Goal: Navigation & Orientation: Find specific page/section

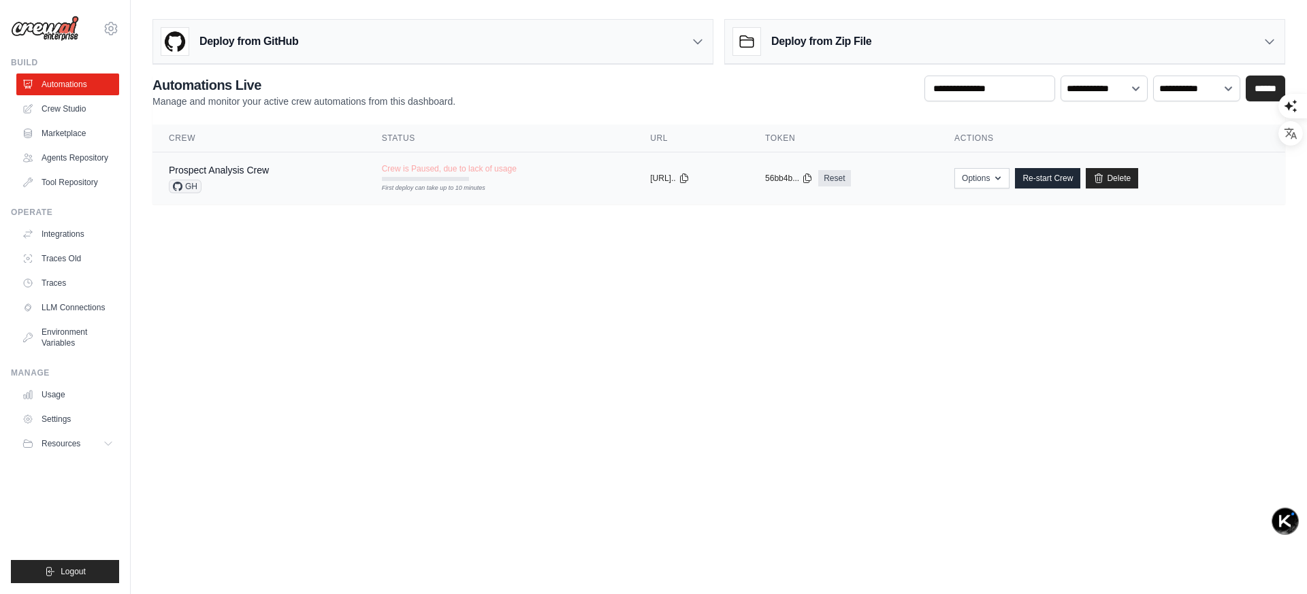
click at [284, 191] on div "Prospect Analysis Crew GH" at bounding box center [259, 178] width 180 height 30
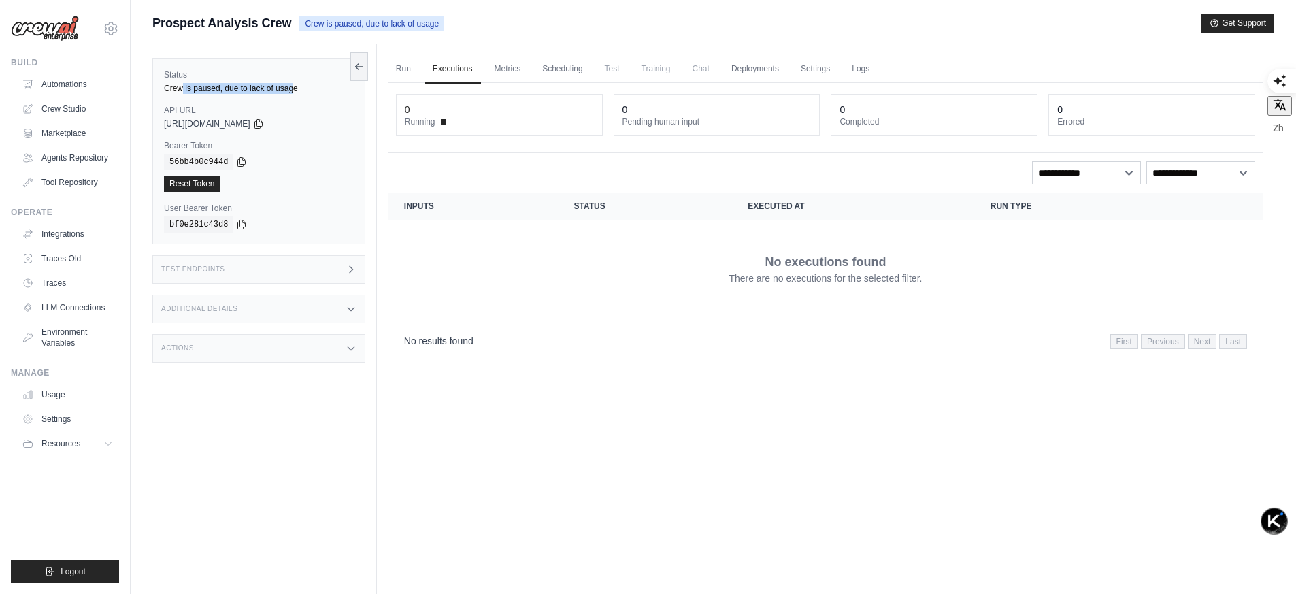
drag, startPoint x: 184, startPoint y: 86, endPoint x: 303, endPoint y: 88, distance: 119.1
click at [303, 88] on div "Crew is paused, due to lack of usage" at bounding box center [259, 88] width 190 height 11
click at [301, 91] on div "Crew is paused, due to lack of usage" at bounding box center [259, 88] width 190 height 11
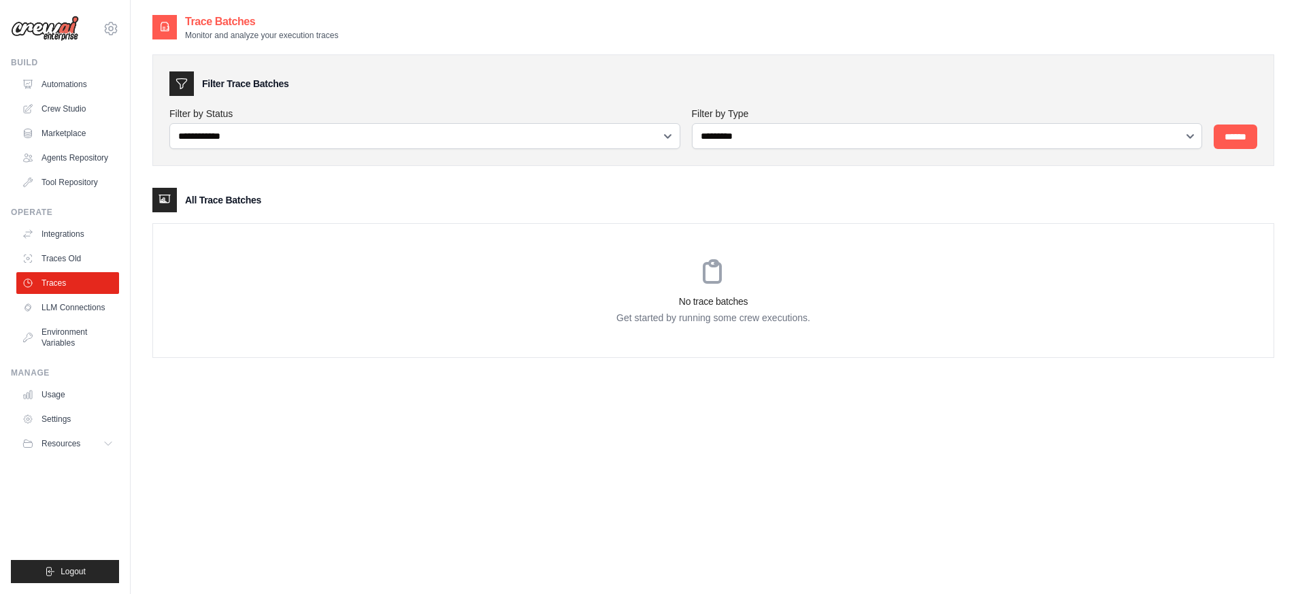
click at [66, 263] on link "Traces Old" at bounding box center [67, 259] width 103 height 22
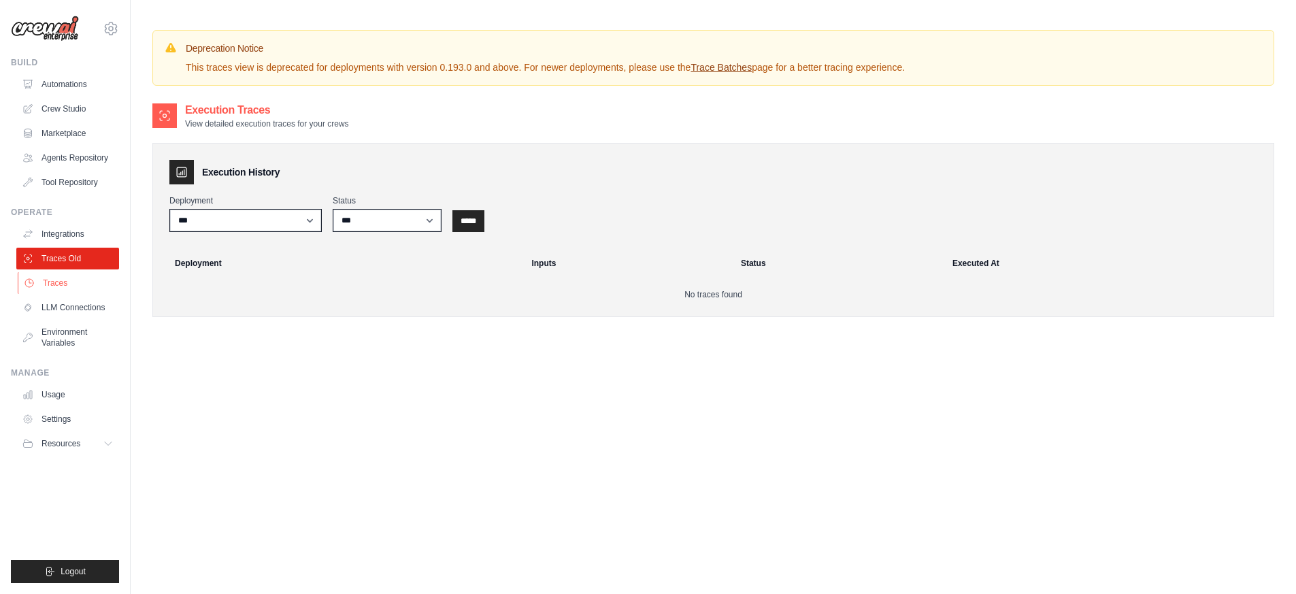
click at [87, 283] on link "Traces" at bounding box center [69, 283] width 103 height 22
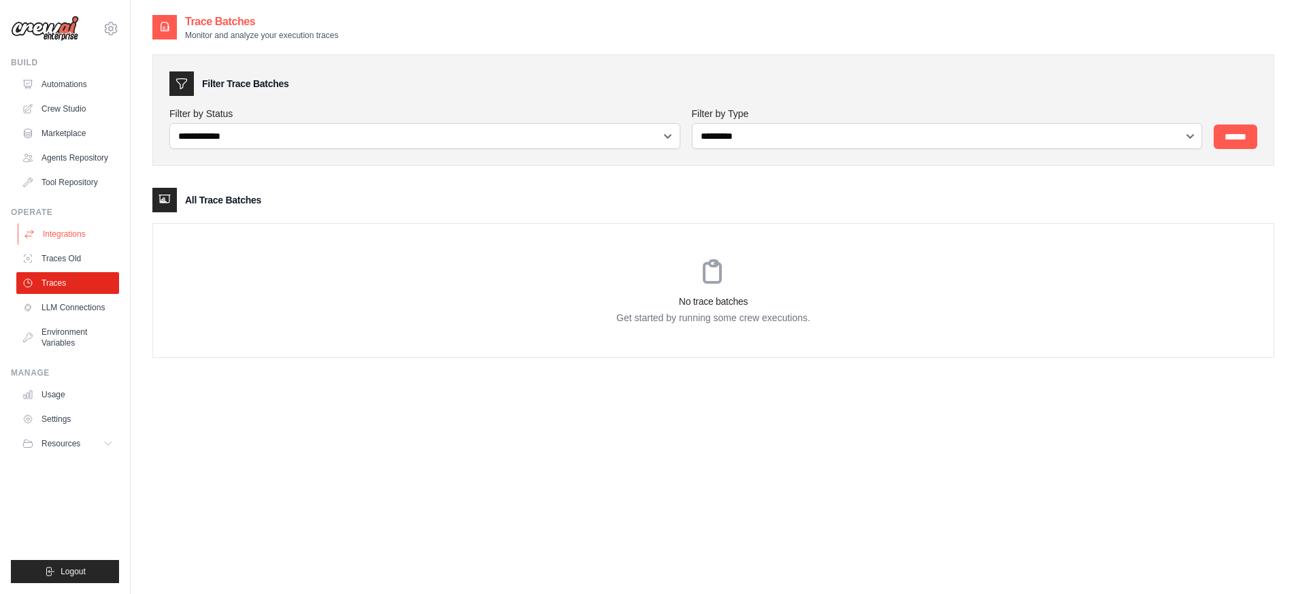
click at [81, 235] on link "Integrations" at bounding box center [69, 234] width 103 height 22
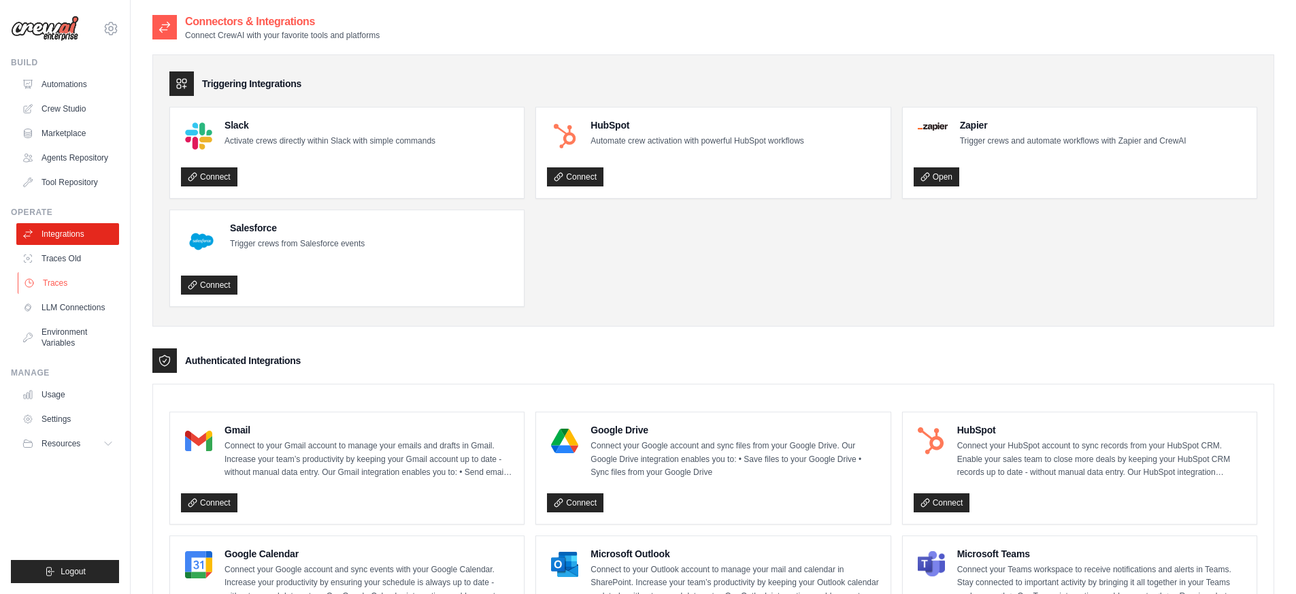
click at [65, 281] on link "Traces" at bounding box center [69, 283] width 103 height 22
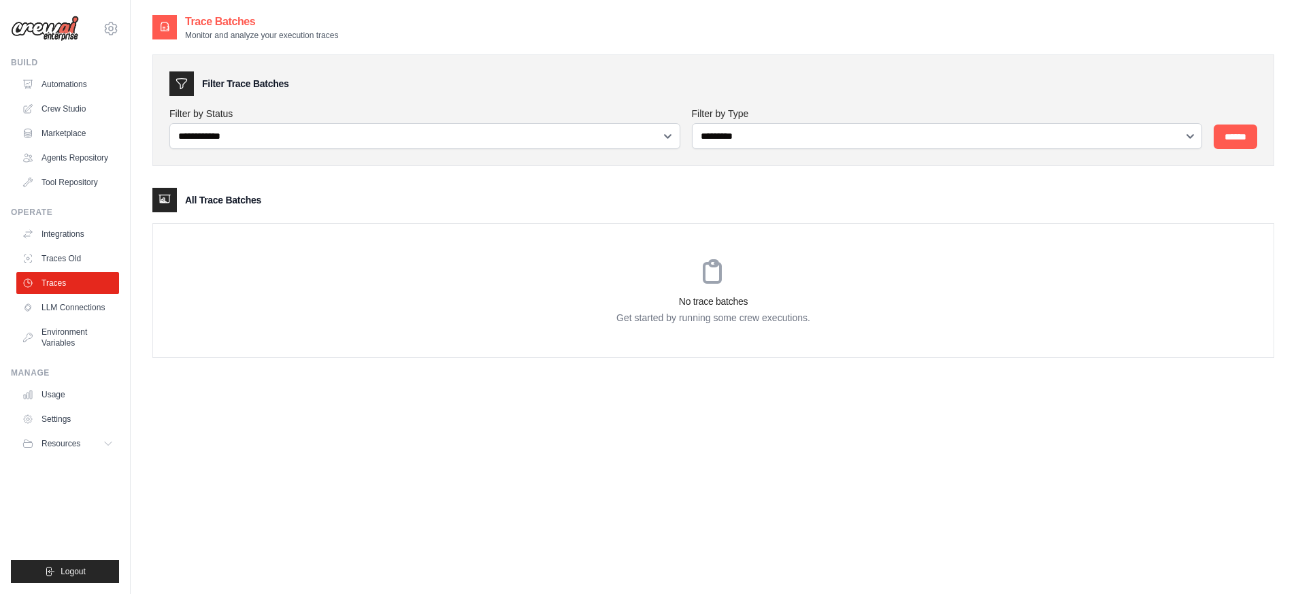
click at [562, 213] on div "All Trace Batches No trace batches Get started by running some crew executions." at bounding box center [713, 273] width 1122 height 170
drag, startPoint x: 1243, startPoint y: 140, endPoint x: 1196, endPoint y: 152, distance: 49.0
click at [1243, 140] on input "******" at bounding box center [1236, 137] width 44 height 24
click at [340, 249] on div "No trace batches Get started by running some crew executions." at bounding box center [713, 290] width 1121 height 133
